Goal: Task Accomplishment & Management: Manage account settings

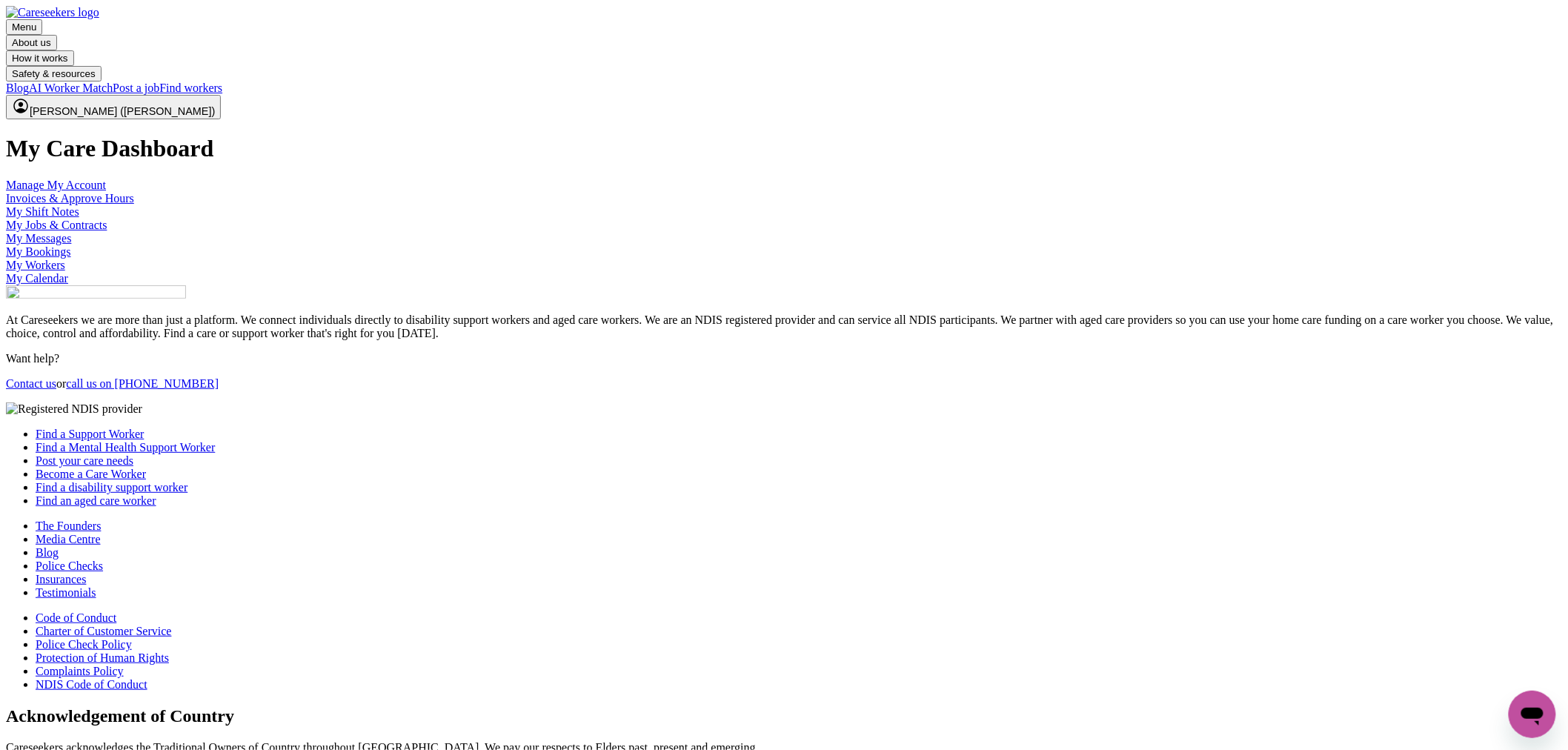
click at [80, 218] on link "My Shift Notes" at bounding box center [42, 211] width 73 height 13
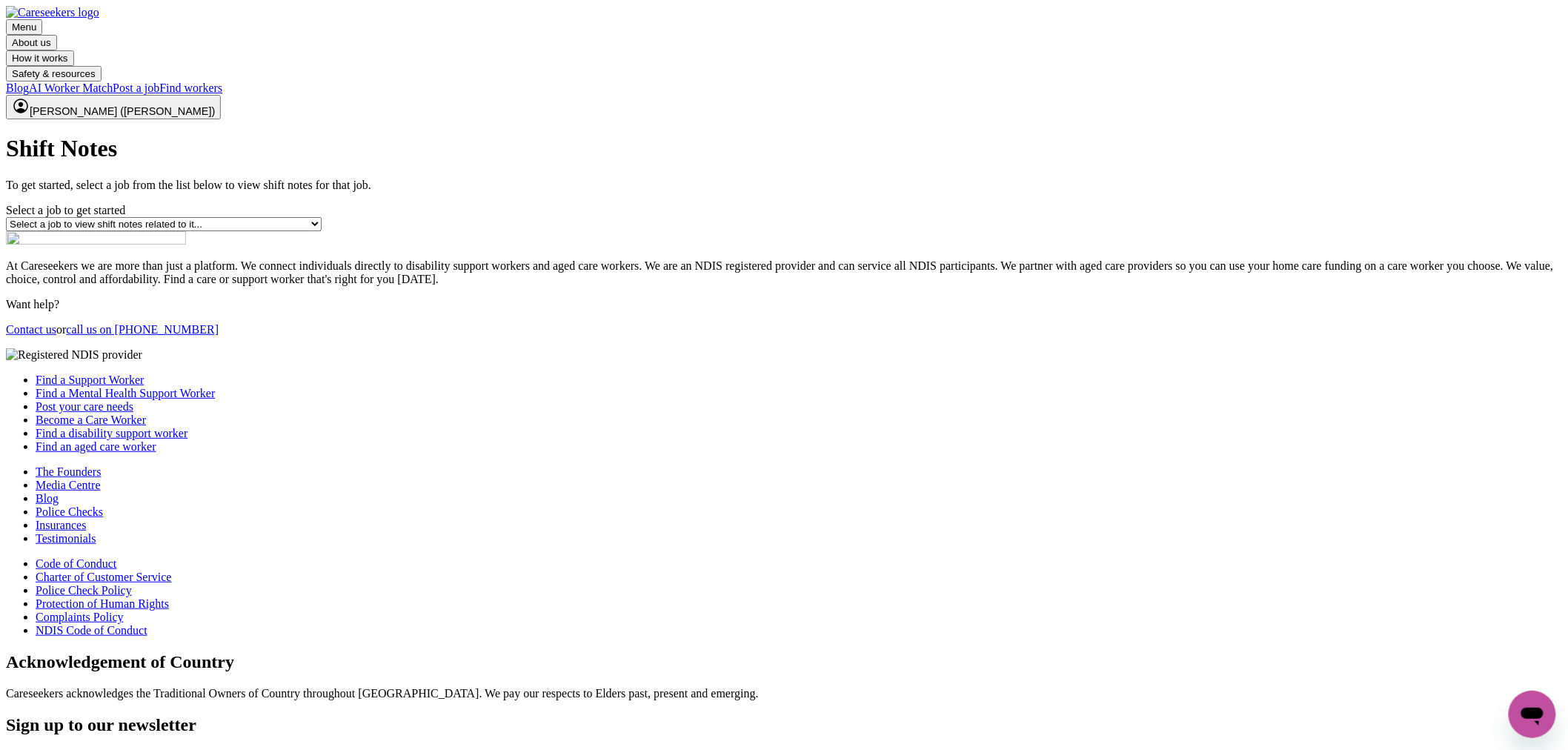
click at [322, 232] on select "Select a job to view shift notes related to it... Seeking Experienced Mental He…" at bounding box center [164, 224] width 315 height 14
select select "14860"
click at [322, 232] on select "Select a job to view shift notes related to it... Seeking Experienced Mental He…" at bounding box center [164, 224] width 315 height 14
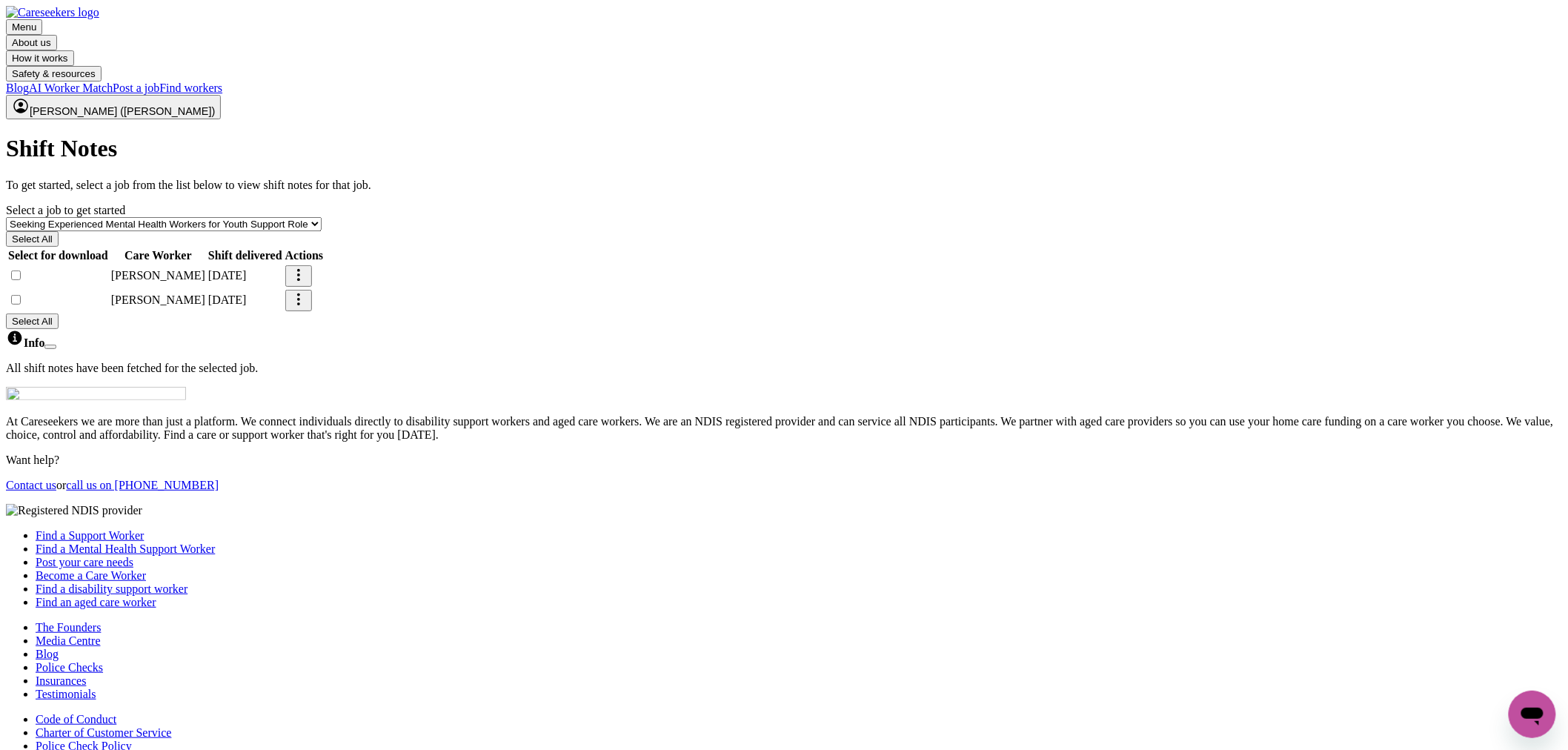
click at [312, 287] on button "More options" at bounding box center [299, 276] width 27 height 22
click at [186, 39] on span "View Shift Note" at bounding box center [148, 32] width 77 height 13
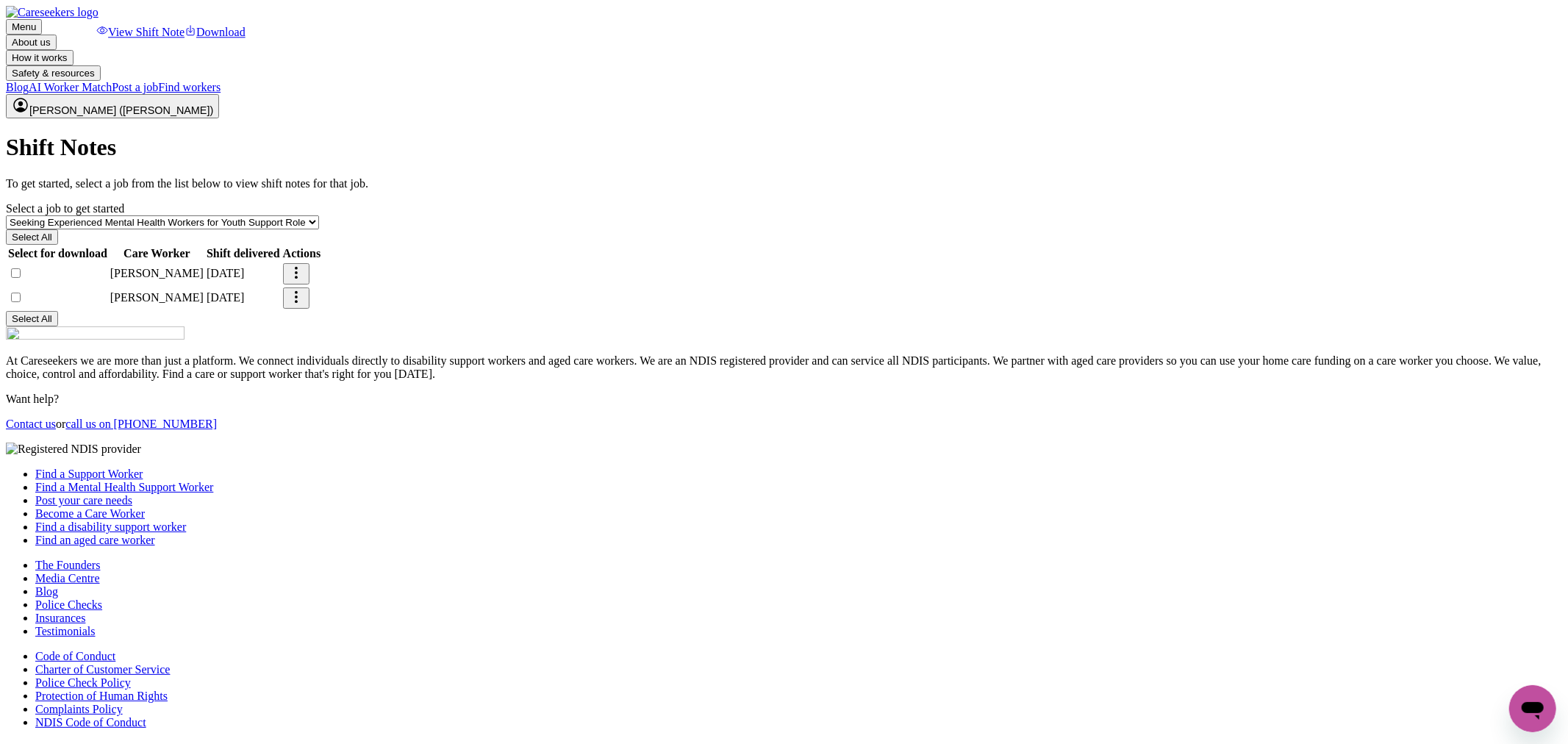
click at [213, 104] on span "[PERSON_NAME] ([PERSON_NAME])" at bounding box center [121, 110] width 184 height 12
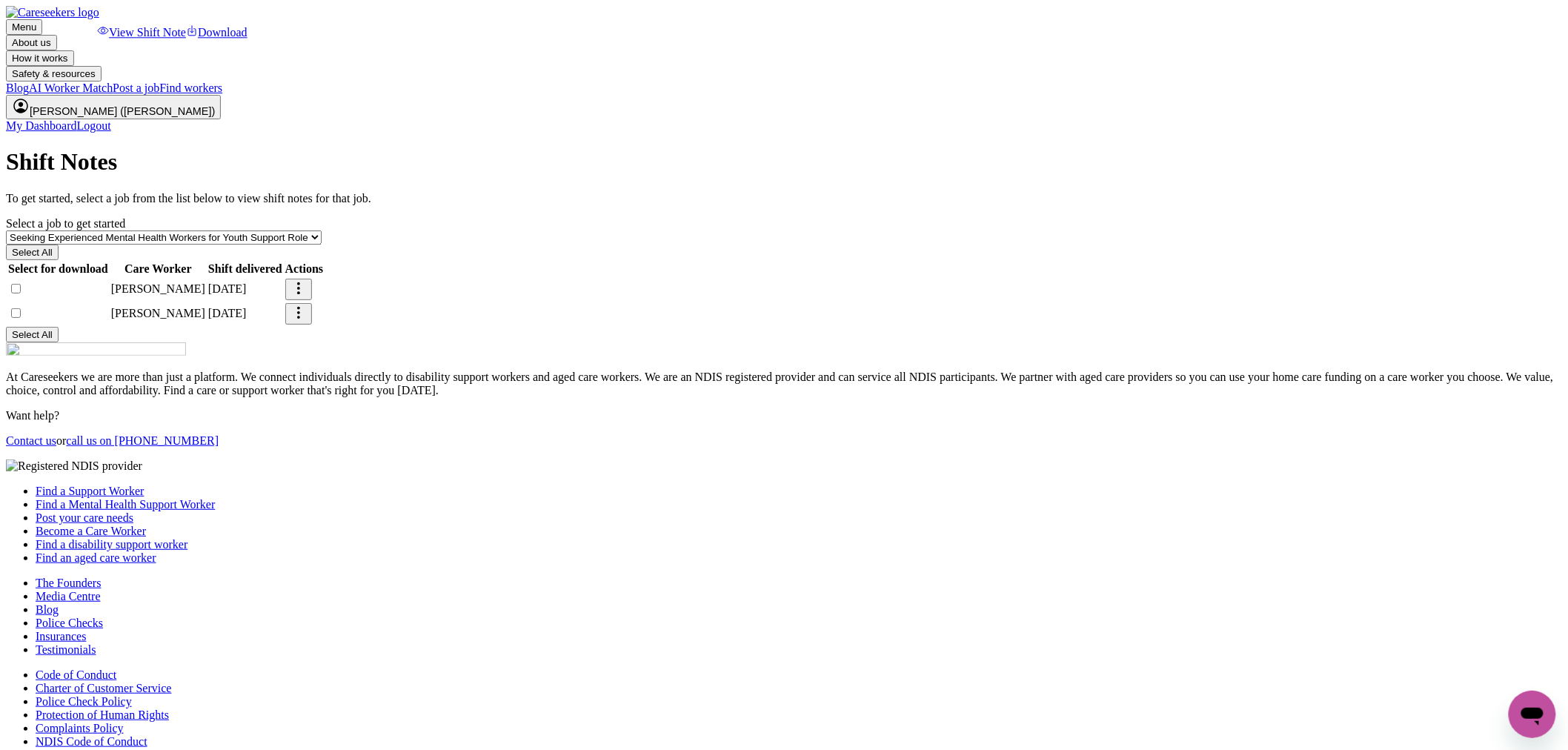
click at [77, 119] on link "My Dashboard" at bounding box center [41, 125] width 71 height 13
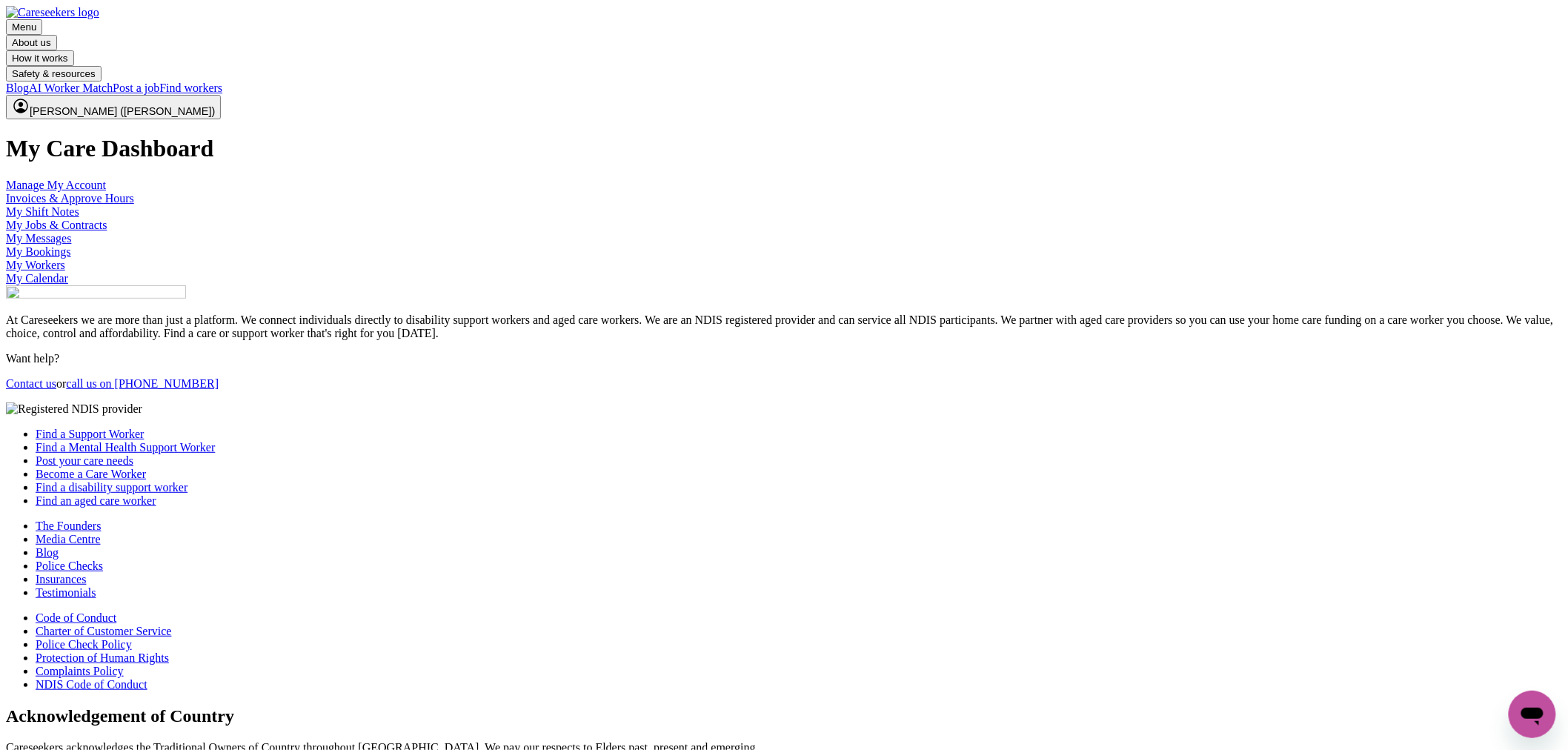
click at [134, 205] on link "Invoices & Approve Hours" at bounding box center [70, 198] width 128 height 13
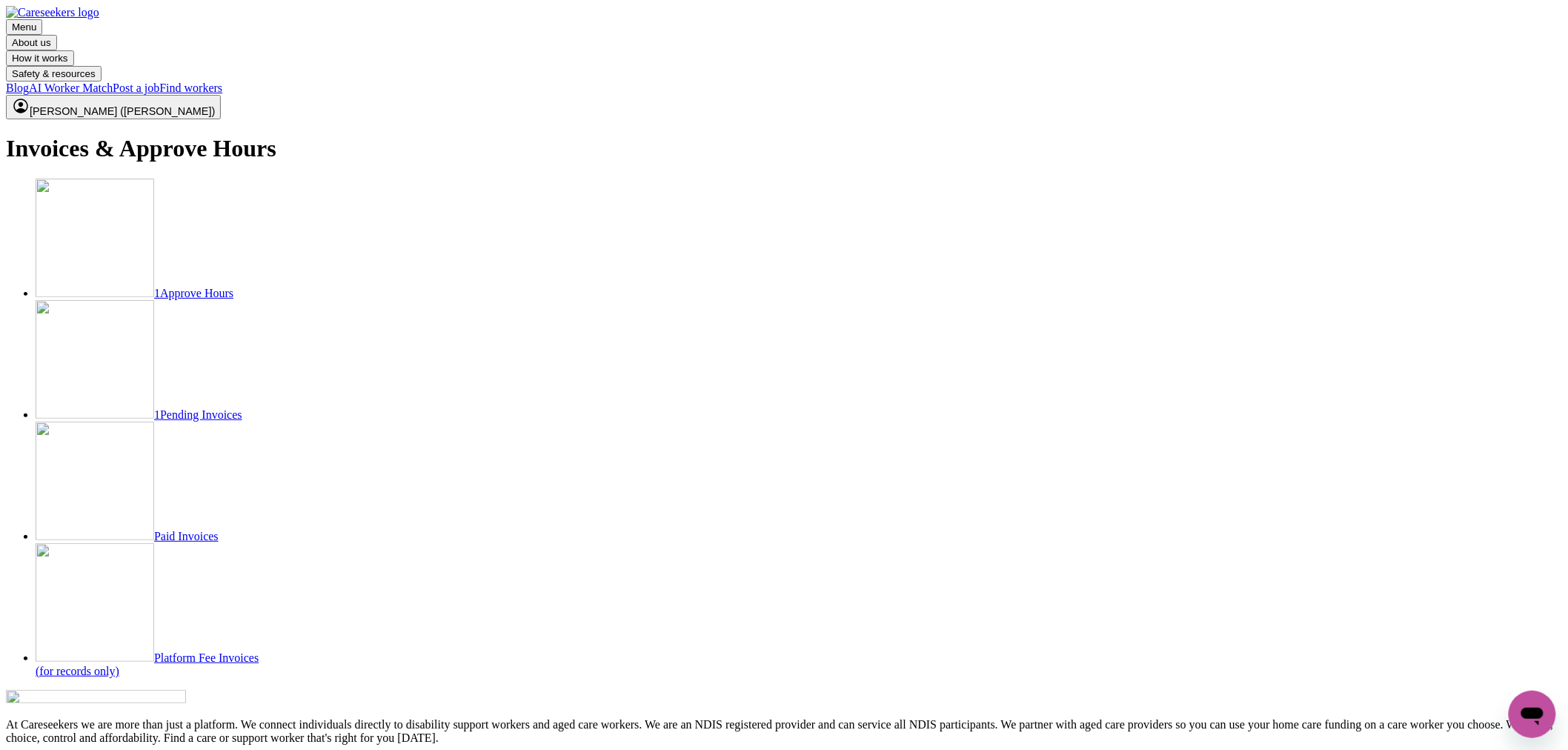
click at [233, 287] on link "1 Approve Hours" at bounding box center [134, 293] width 198 height 13
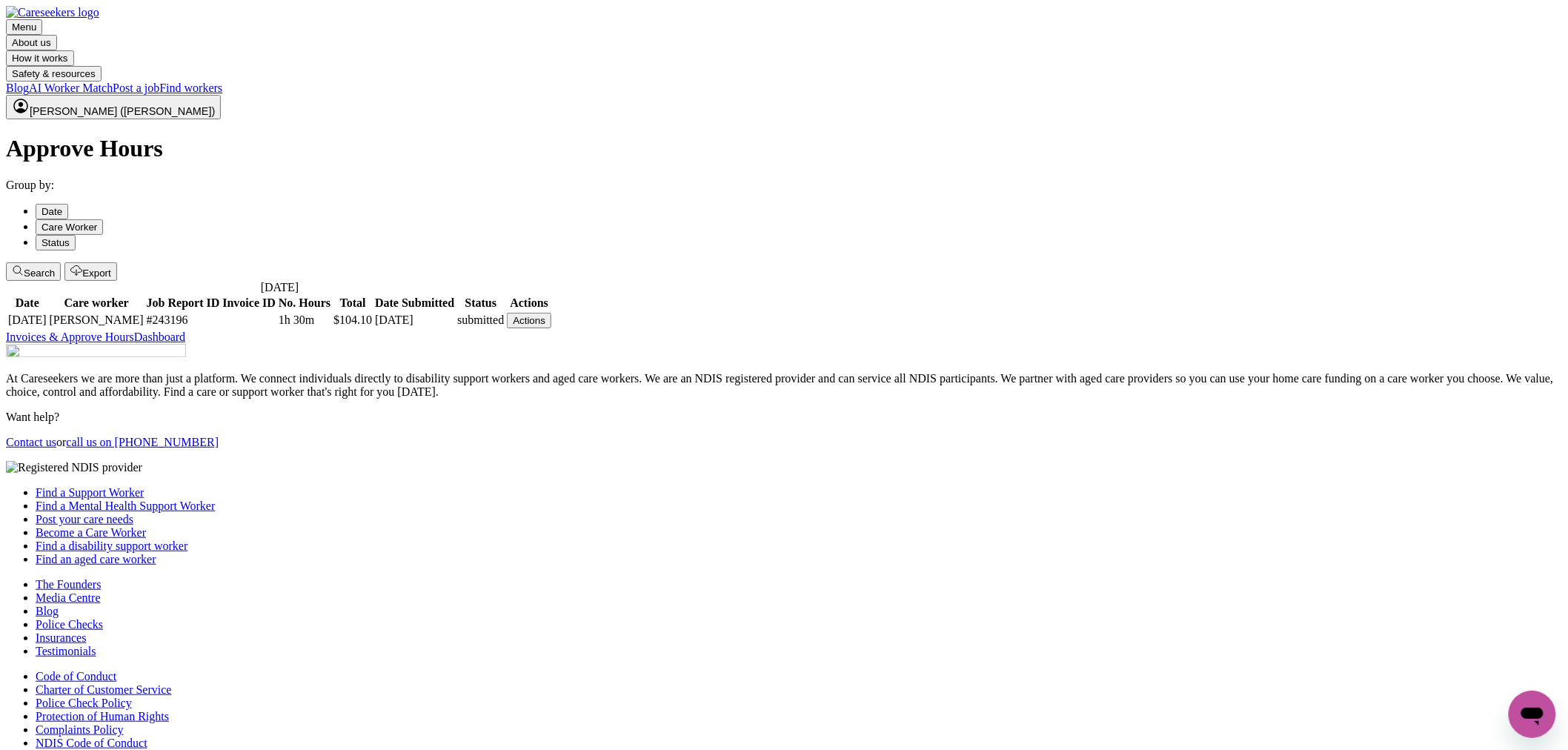
click at [552, 313] on button "Actions" at bounding box center [529, 320] width 44 height 16
click at [106, 39] on link "View Job Report" at bounding box center [60, 32] width 91 height 13
select select "pm"
